Goal: Transaction & Acquisition: Obtain resource

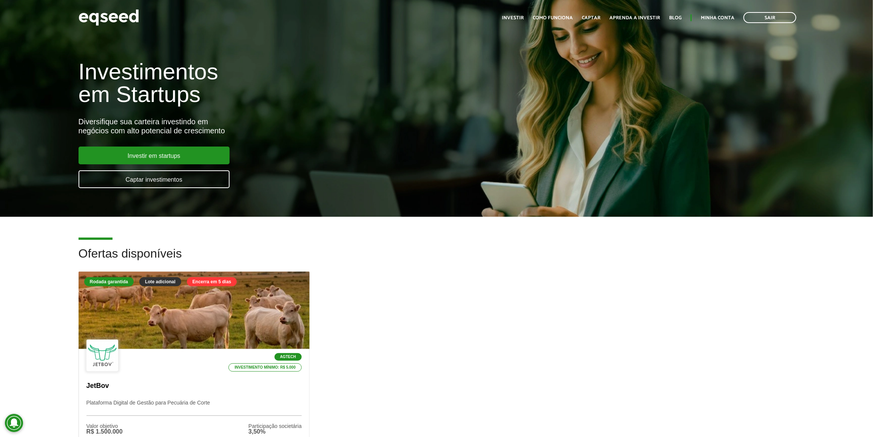
click at [231, 193] on div "Investimentos em Startups Diversifique sua carteira investindo em negócios com …" at bounding box center [291, 119] width 436 height 149
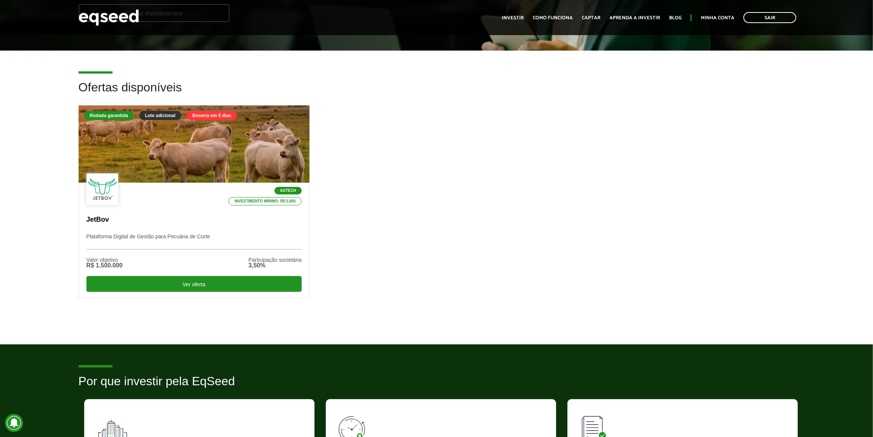
scroll to position [142, 0]
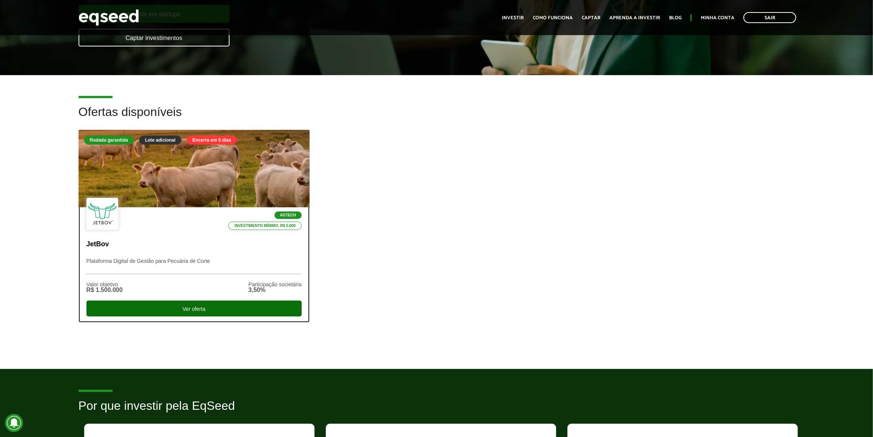
click at [243, 304] on div "Ver oferta" at bounding box center [193, 308] width 215 height 16
